Goal: Information Seeking & Learning: Learn about a topic

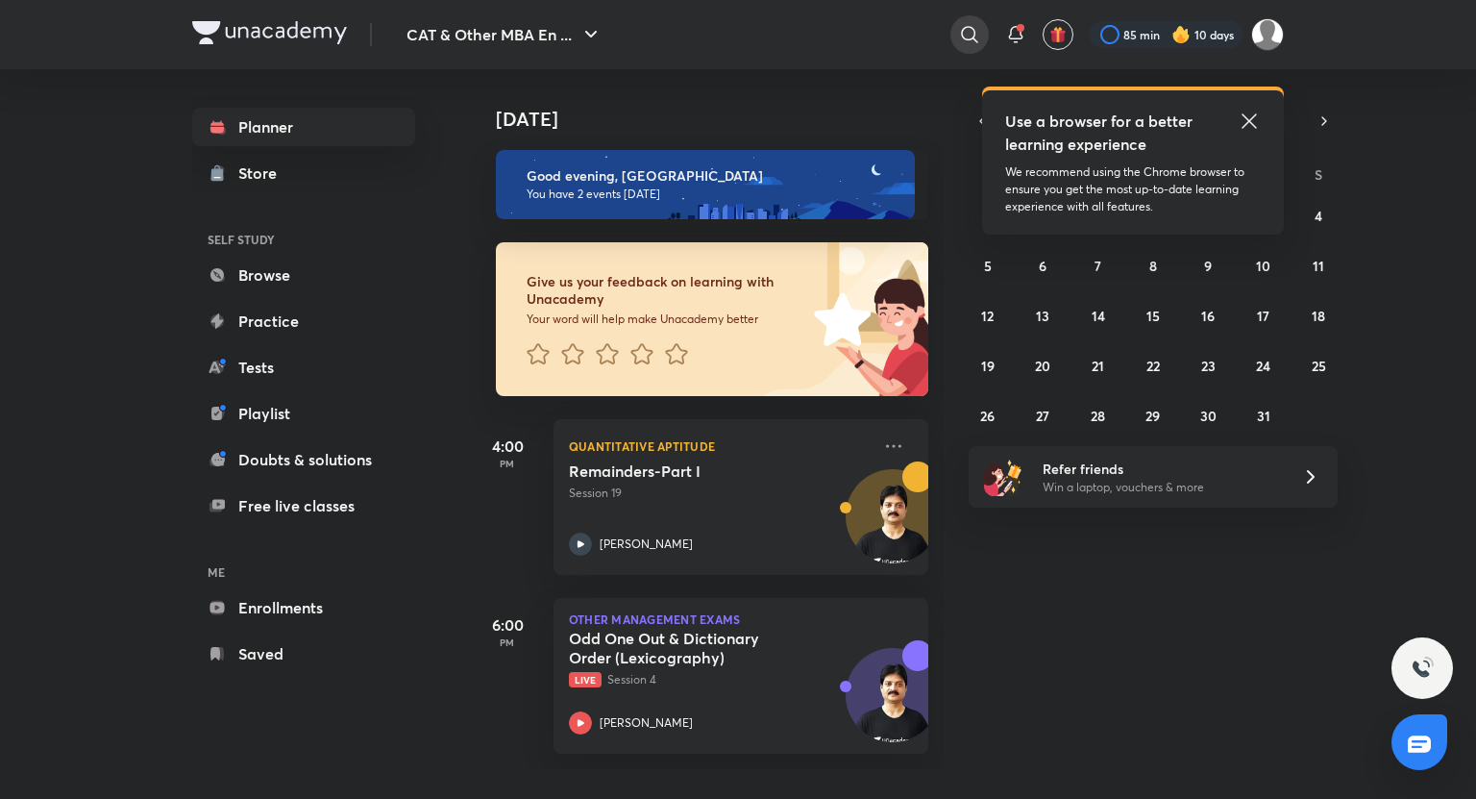
click at [969, 42] on icon at bounding box center [969, 34] width 23 height 23
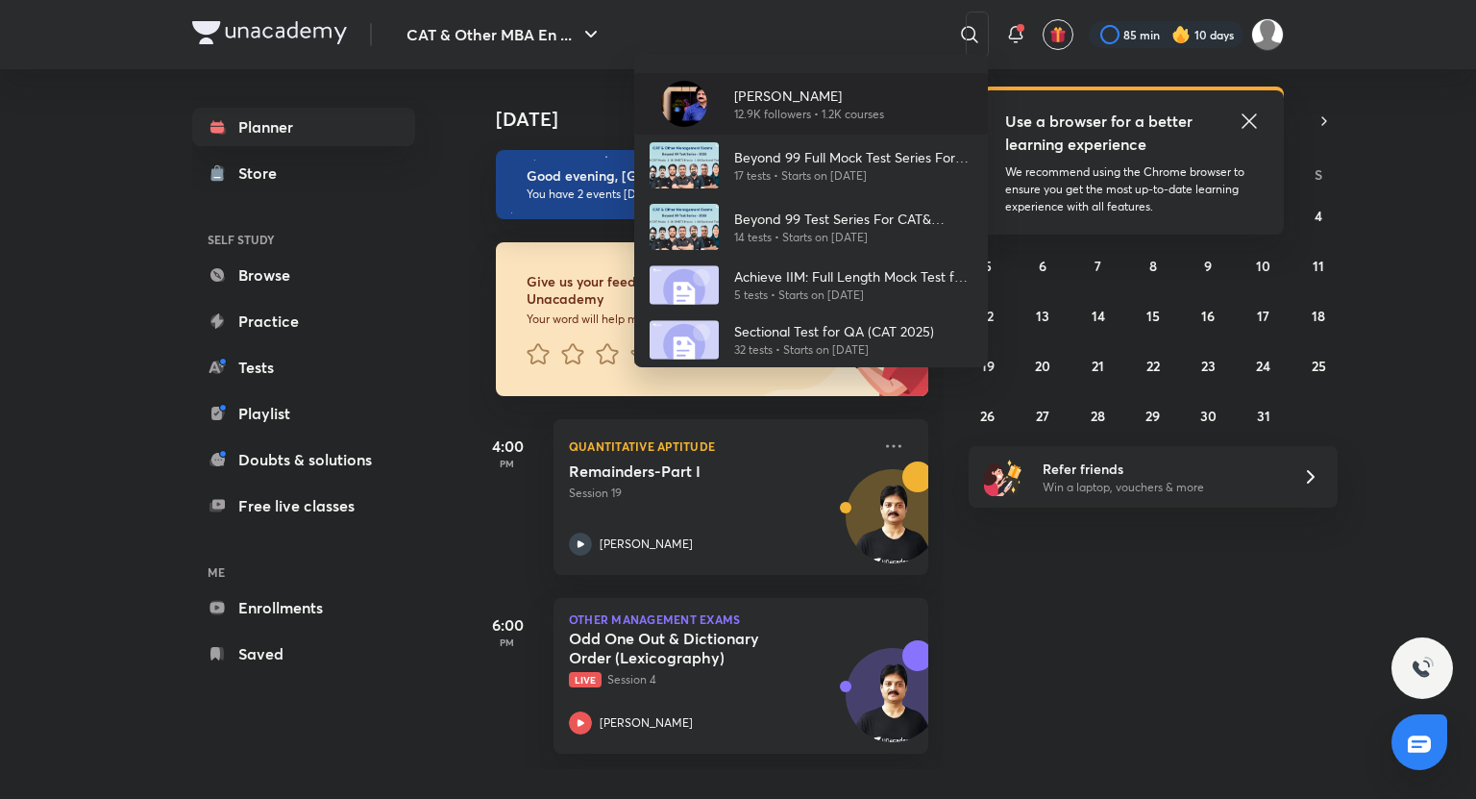
click at [852, 106] on p "12.9K followers • 1.2K courses" at bounding box center [809, 114] width 150 height 17
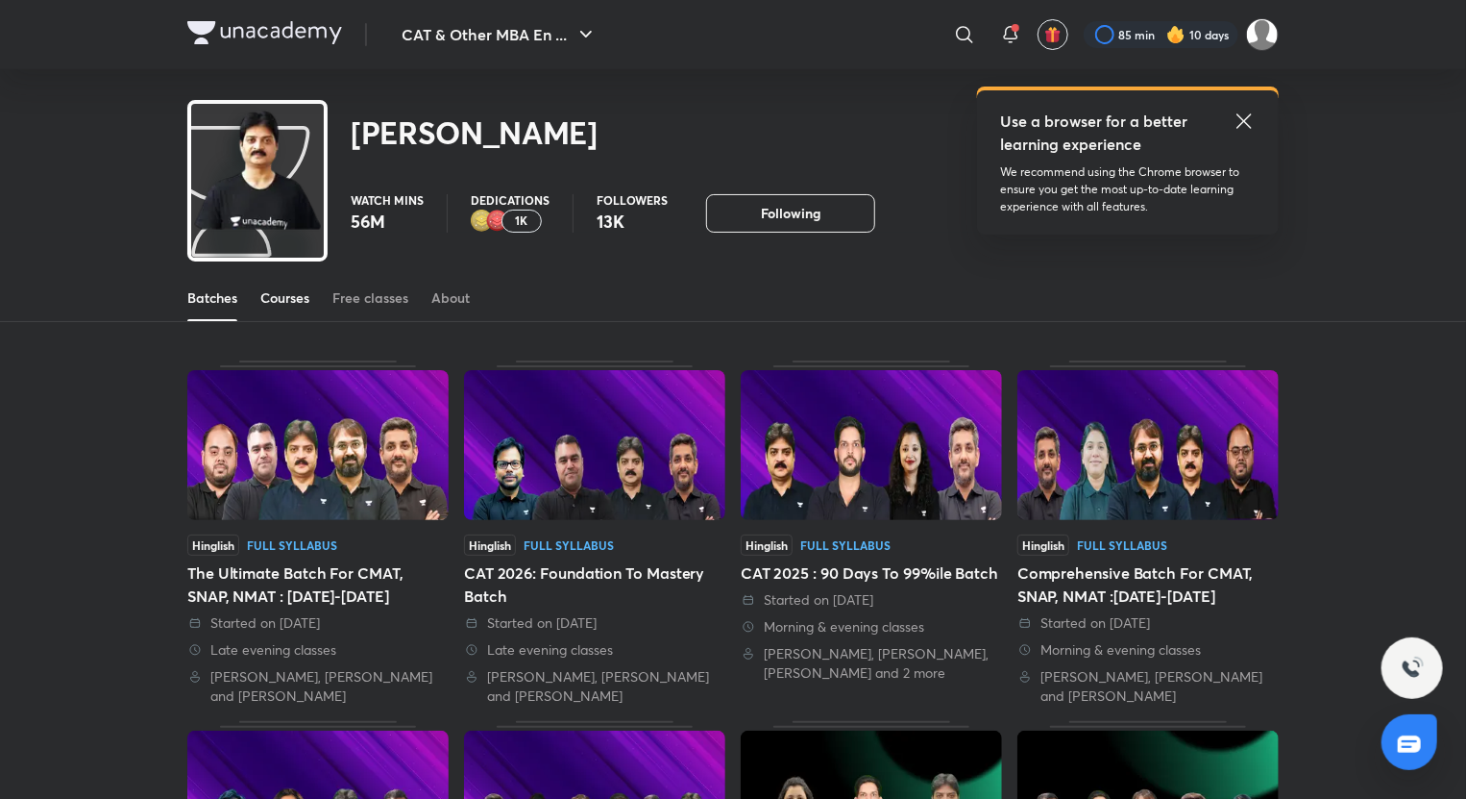
click at [288, 307] on div "Courses" at bounding box center [284, 297] width 49 height 19
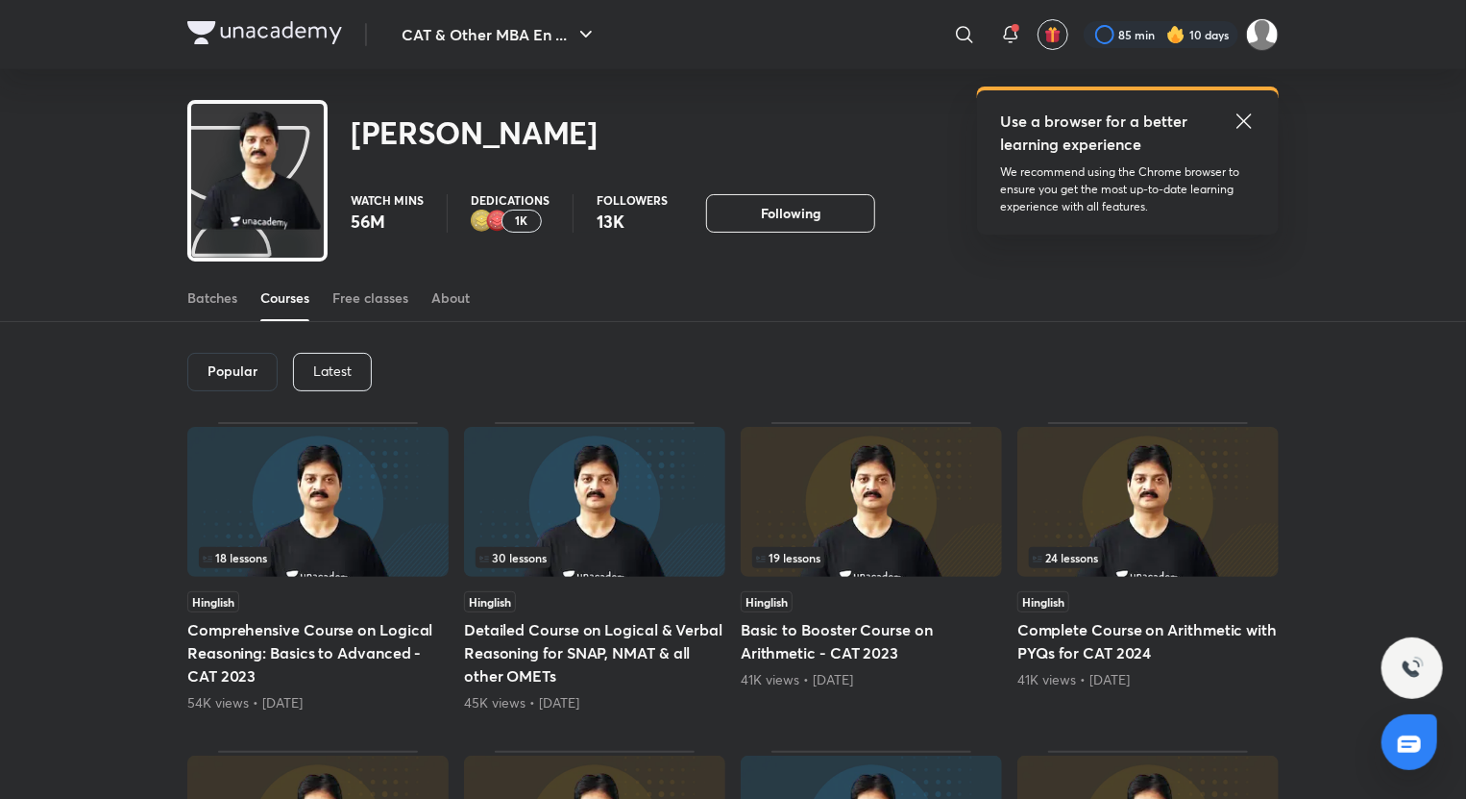
click at [332, 375] on p "Latest" at bounding box center [332, 370] width 38 height 15
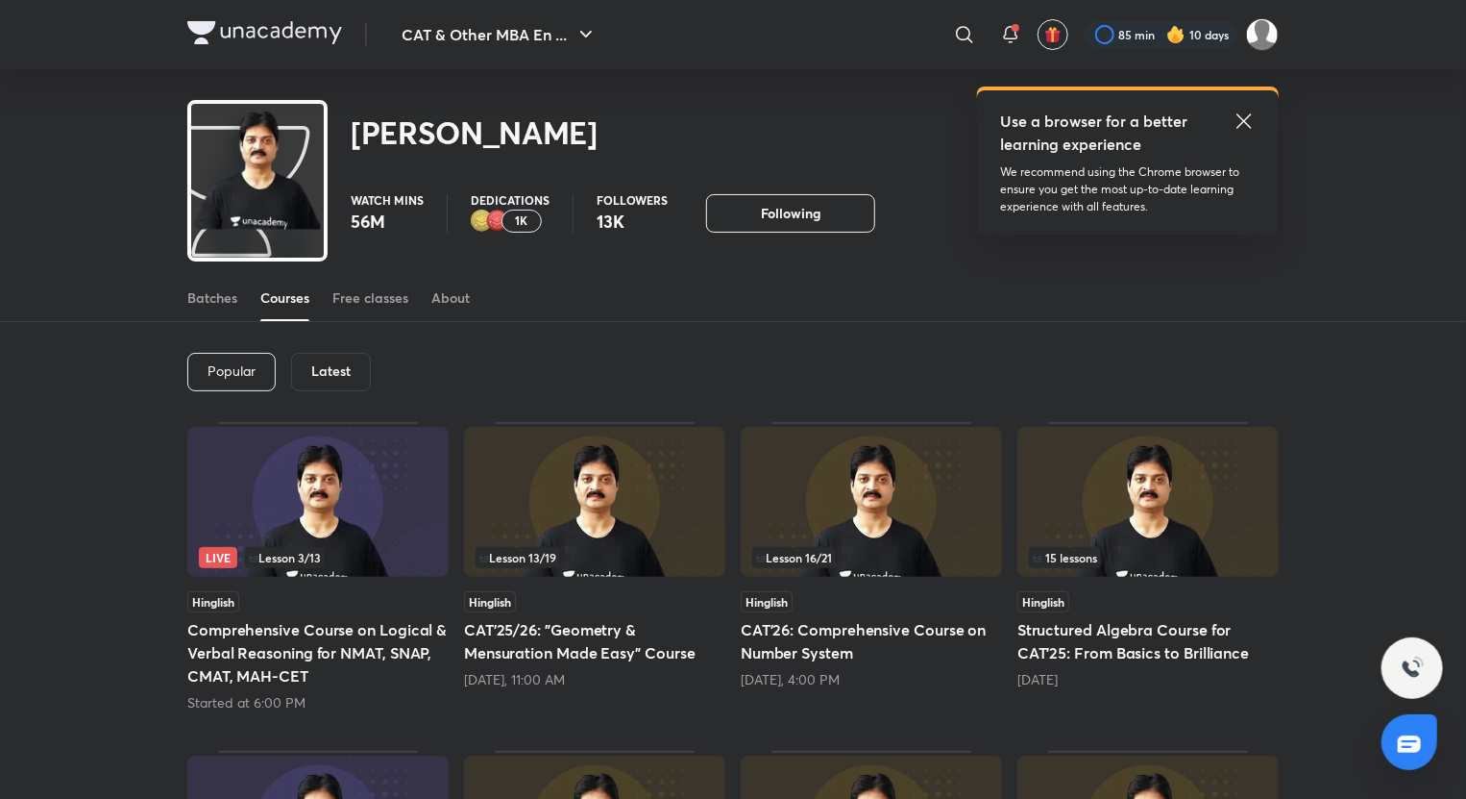
click at [406, 678] on h5 "Comprehensive Course on Logical & Verbal Reasoning for NMAT, SNAP, CMAT, MAH-CET" at bounding box center [317, 652] width 261 height 69
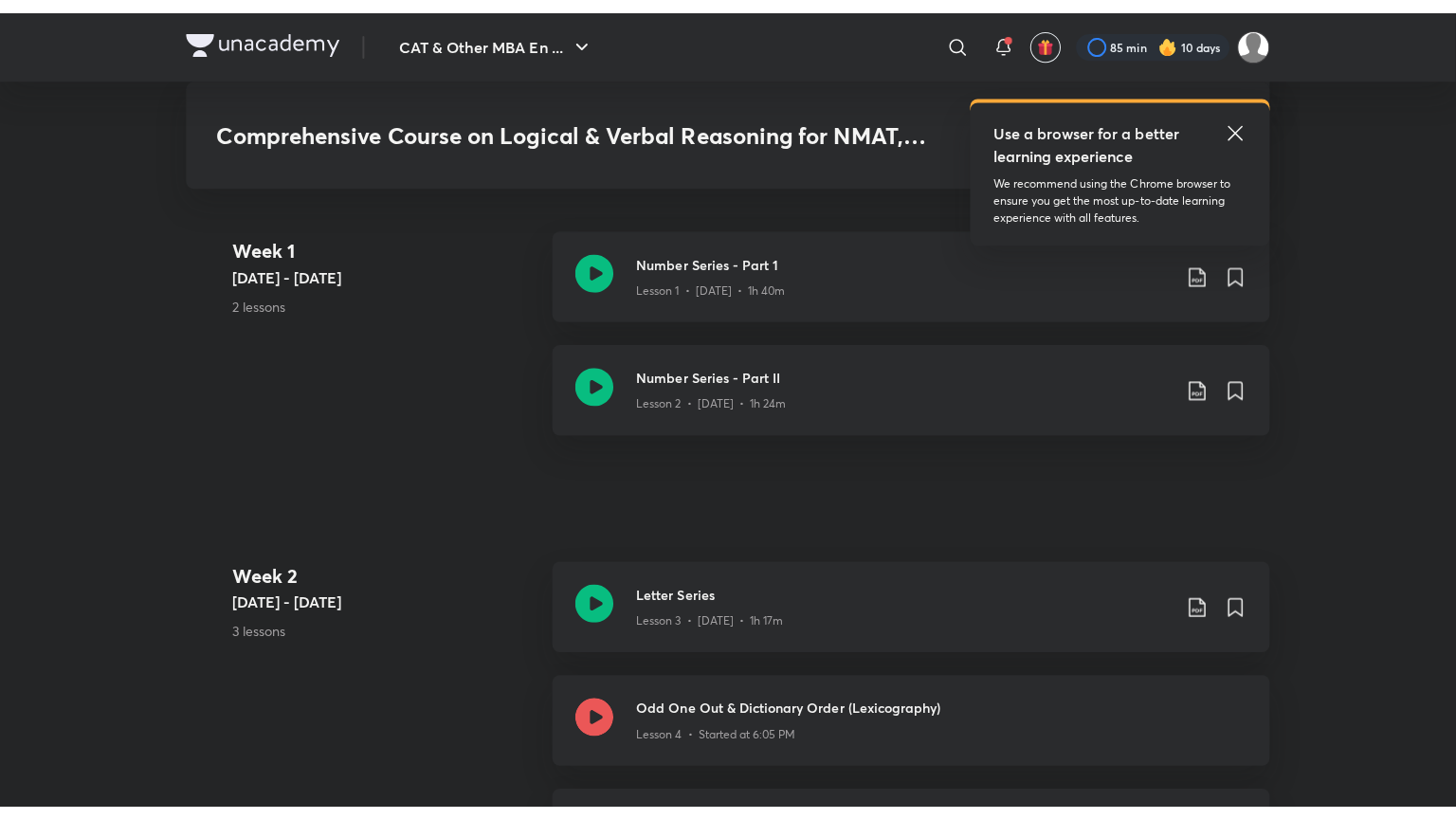
scroll to position [1031, 0]
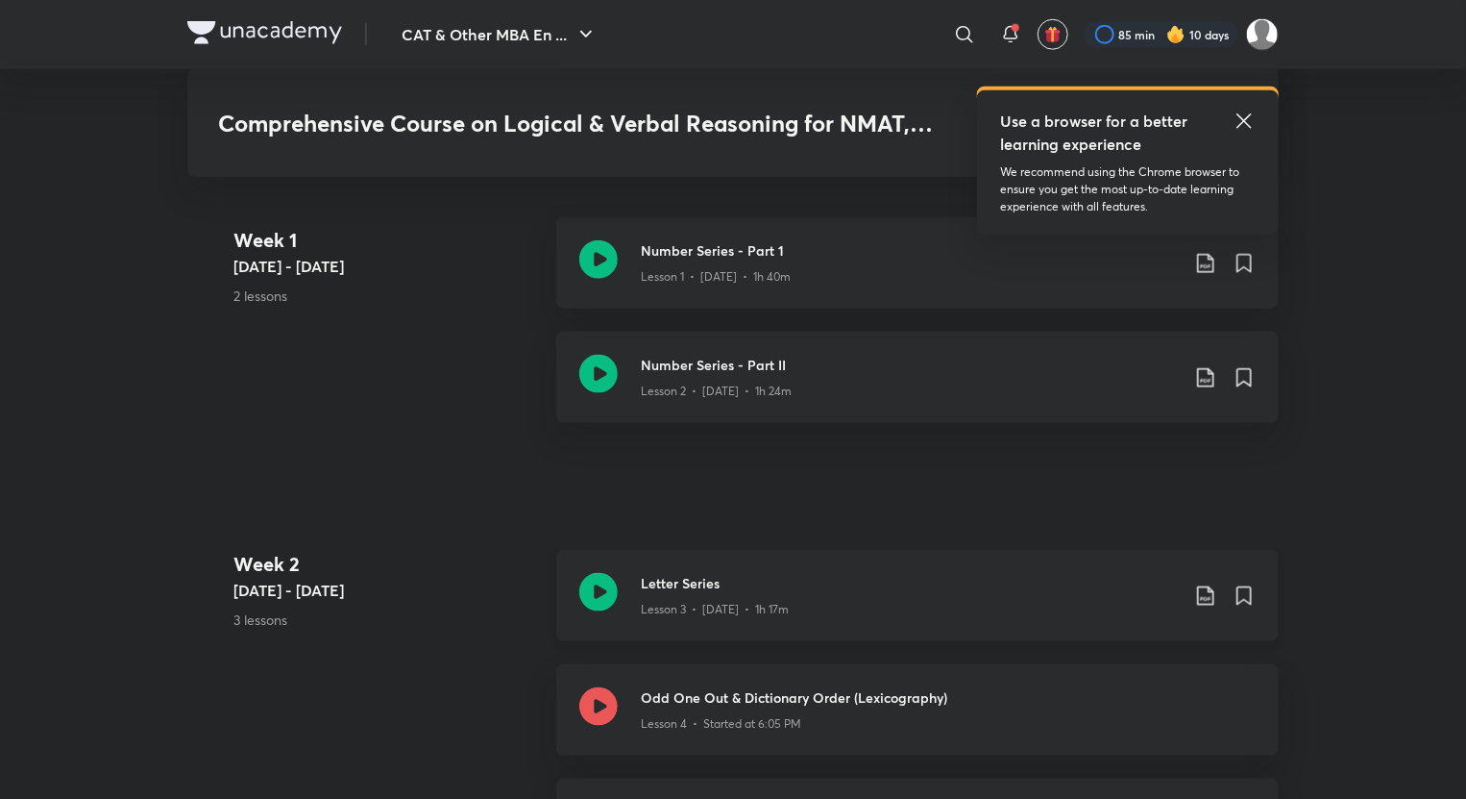
click at [598, 594] on icon at bounding box center [598, 592] width 38 height 38
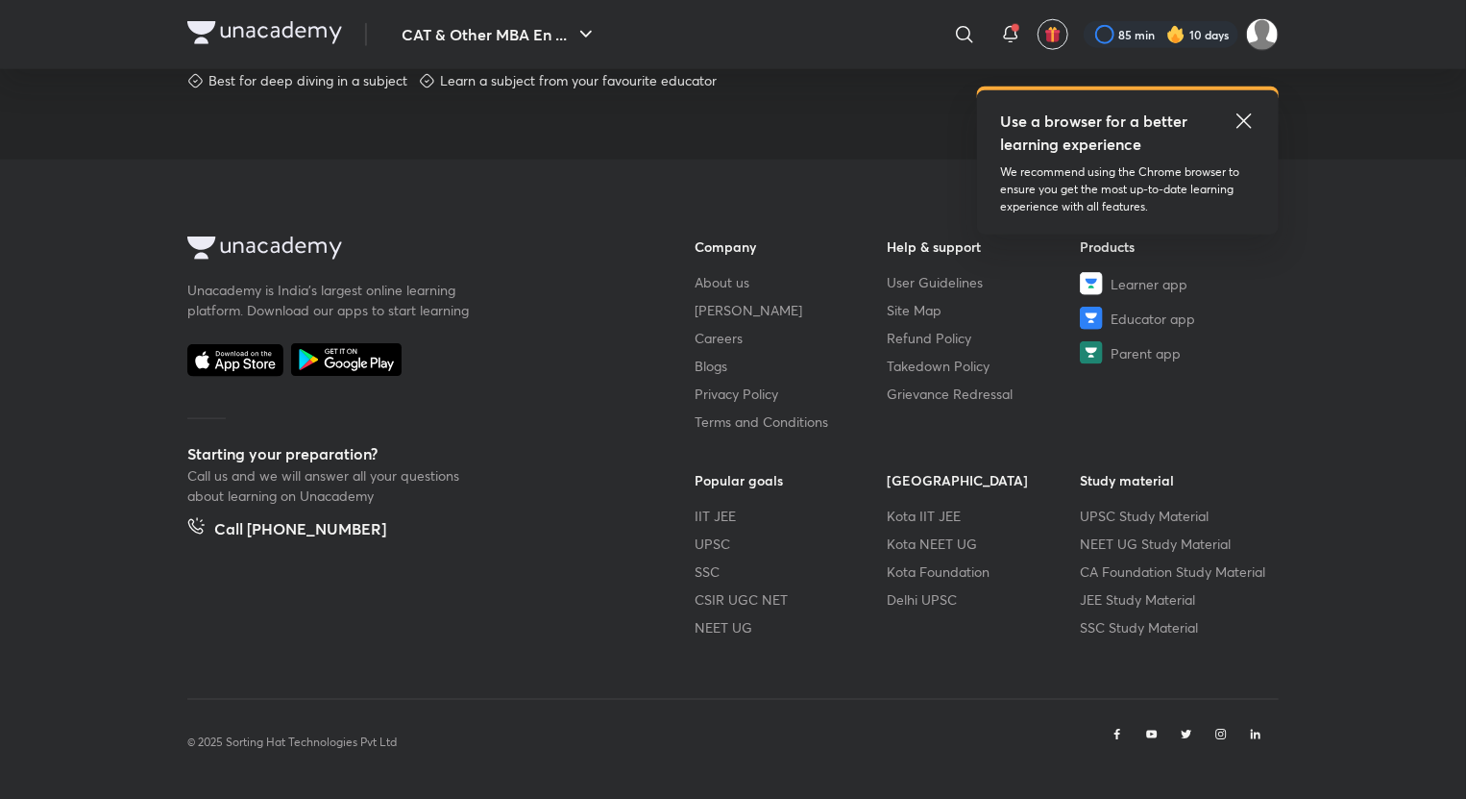
scroll to position [1013, 0]
